Goal: Information Seeking & Learning: Learn about a topic

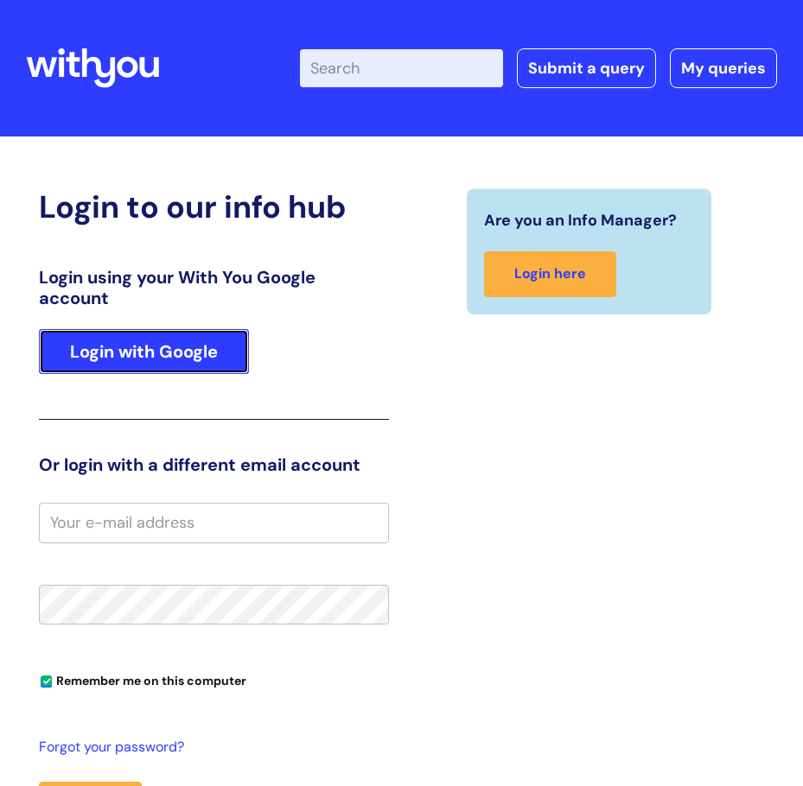
click at [132, 353] on link "Login with Google" at bounding box center [144, 351] width 210 height 45
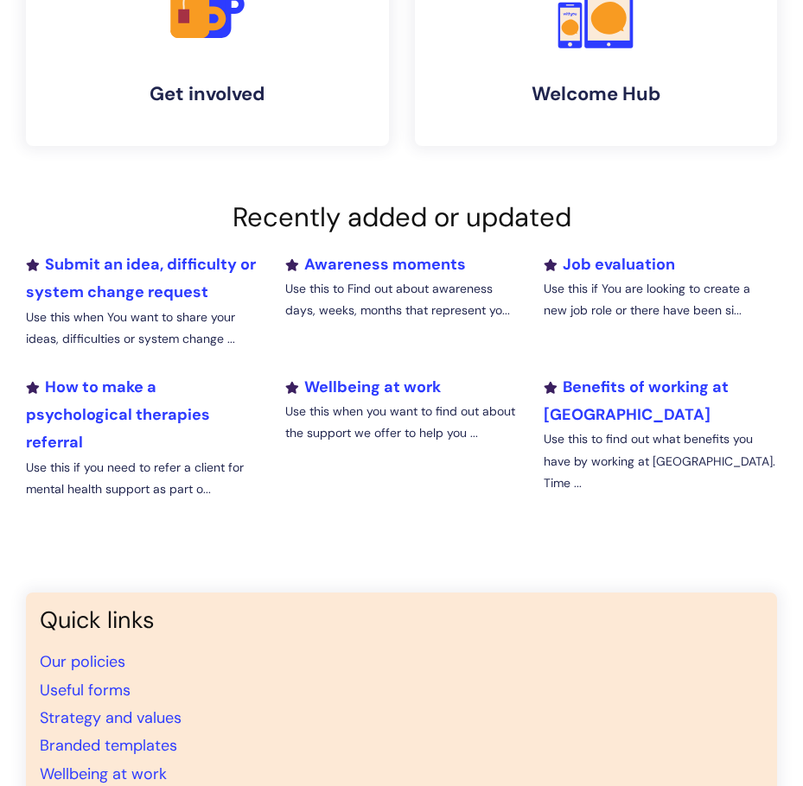
scroll to position [519, 0]
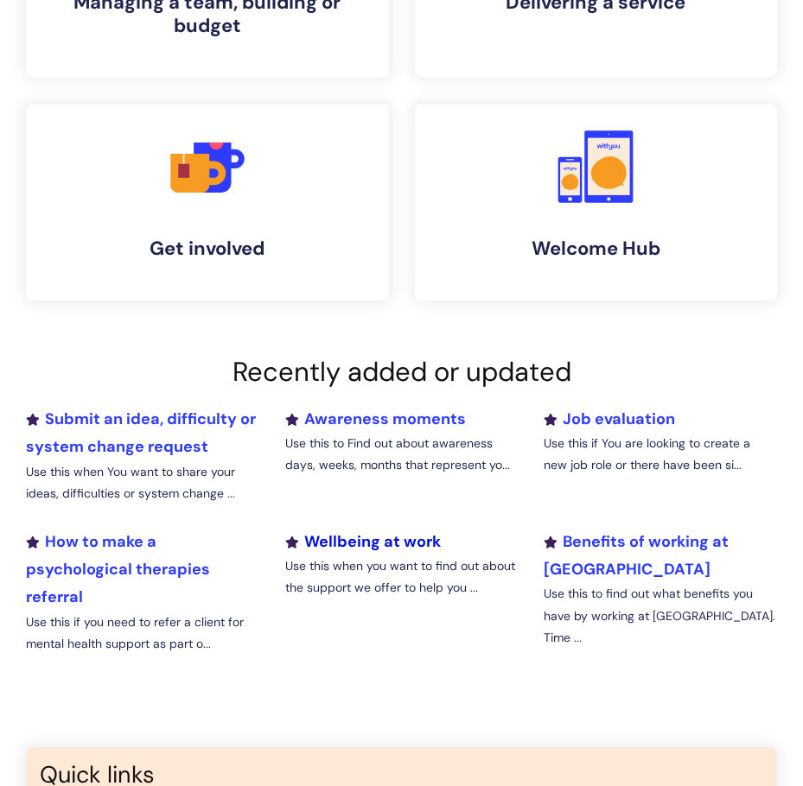
click at [333, 532] on link "Wellbeing at work" at bounding box center [363, 541] width 156 height 21
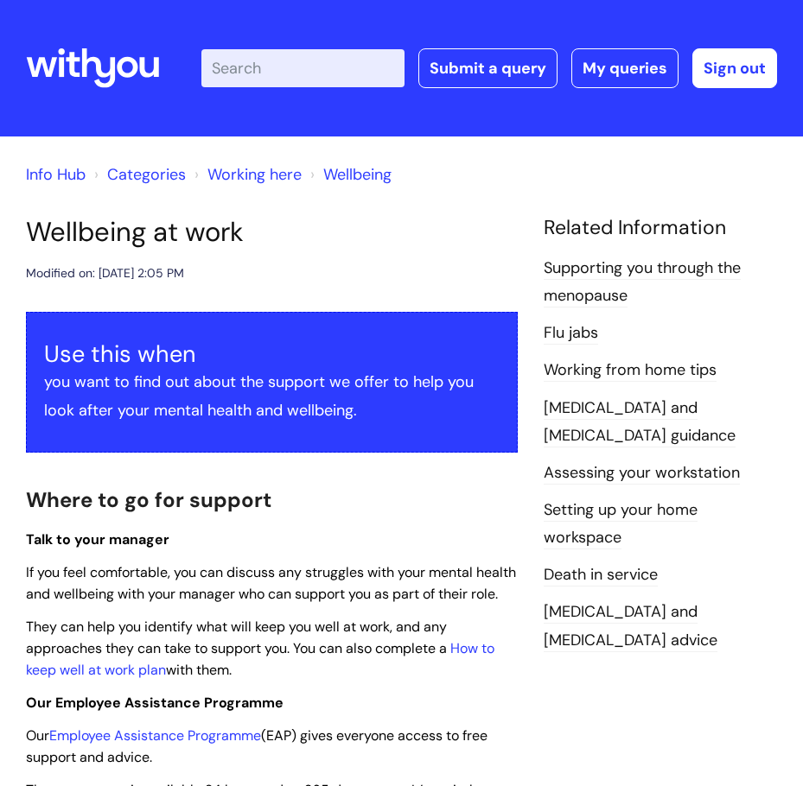
scroll to position [259, 0]
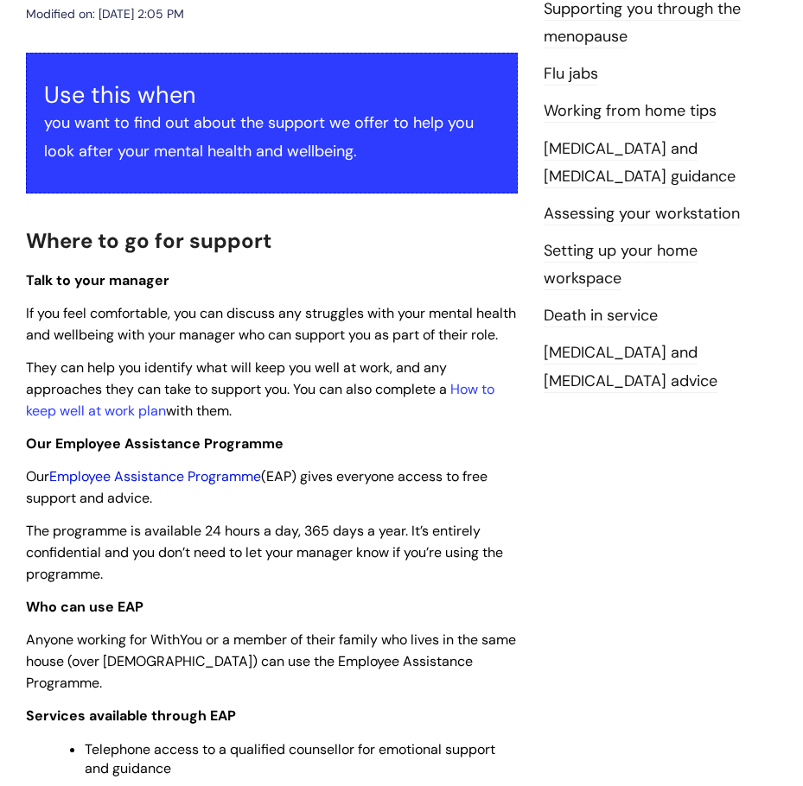
click at [182, 486] on link "Employee Assistance Programme" at bounding box center [155, 477] width 212 height 18
